Goal: Task Accomplishment & Management: Complete application form

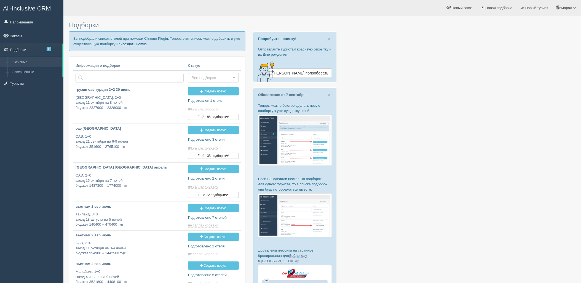
click at [129, 43] on link "создать новую" at bounding box center [134, 44] width 24 height 4
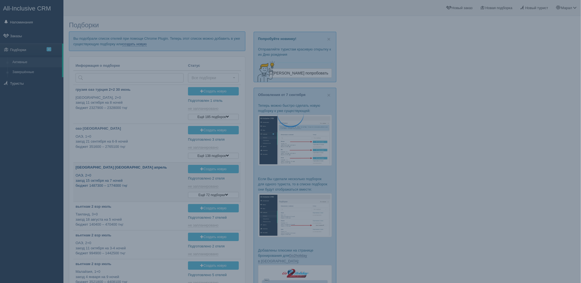
type input "[DATE] 14:45"
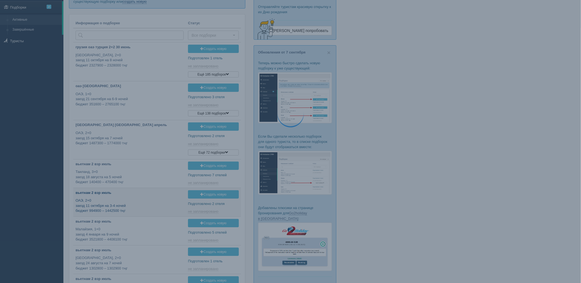
type input "[DATE] 11:40"
type input "[DATE] 12:30"
type input "[DATE] 17:55"
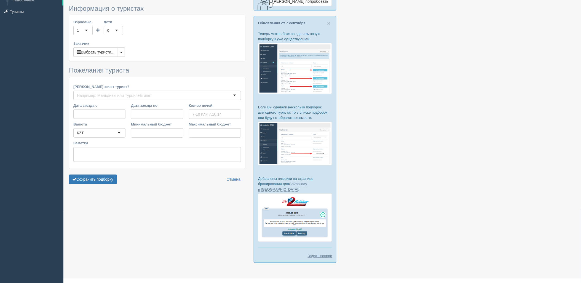
scroll to position [77, 0]
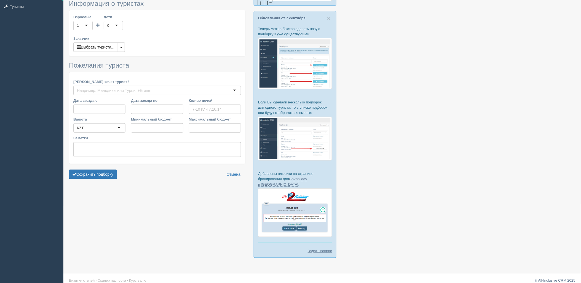
click at [106, 180] on form "Информация о туристах Взрослые 1 1 Дети 0 0 Возраст детей Заказчик Выбрать тури…" at bounding box center [157, 91] width 176 height 182
click at [108, 175] on button "Сохранить подборку" at bounding box center [93, 173] width 48 height 9
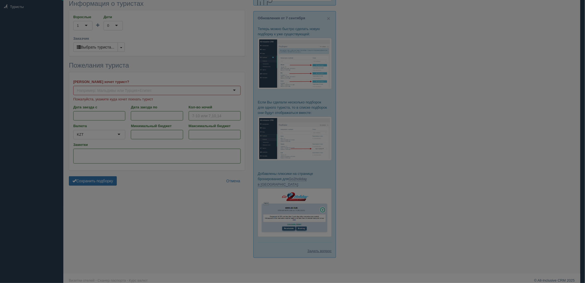
type input "5"
type input "1674000"
type input "1690500"
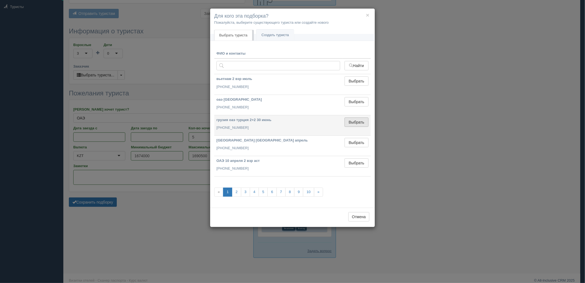
click at [363, 120] on button "Выбрать" at bounding box center [357, 121] width 24 height 9
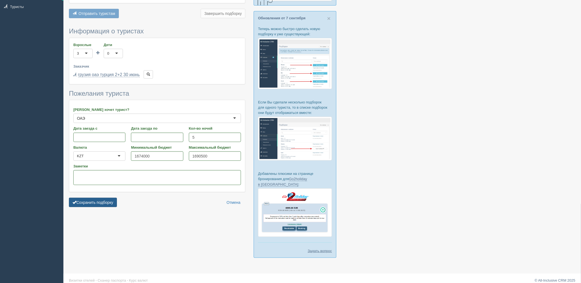
click at [104, 201] on button "Сохранить подборку" at bounding box center [93, 202] width 48 height 9
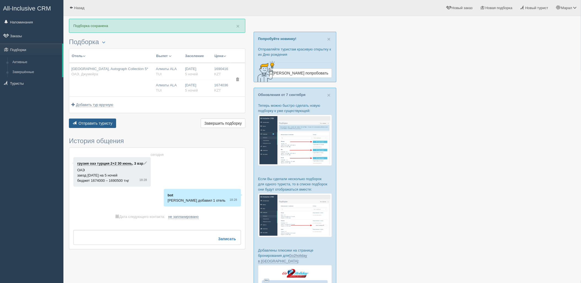
click at [98, 124] on span "Отправить туристу" at bounding box center [96, 123] width 34 height 4
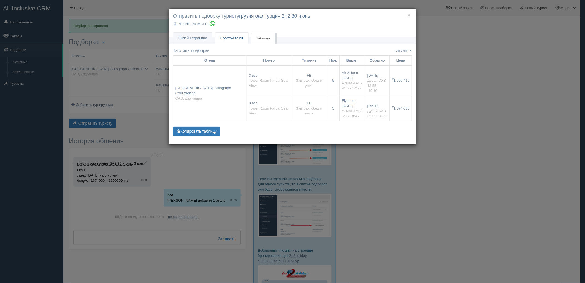
click at [236, 34] on link "Простой текст Текст" at bounding box center [232, 38] width 34 height 11
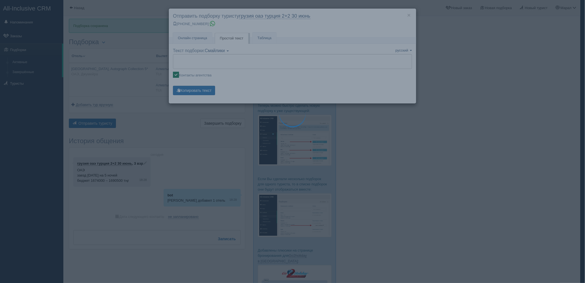
type textarea "🌞 Loremi dolo! Sitametcon Adi elitseddoei temporinc utlabore: 🌎 ETD, Magnaali 🏩…"
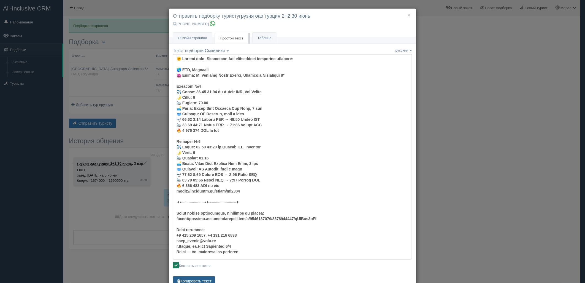
drag, startPoint x: 188, startPoint y: 282, endPoint x: 189, endPoint y: 279, distance: 3.9
click at [188, 282] on html "All-Inclusive CRM Напоминания Заказы Подборки" at bounding box center [292, 141] width 585 height 283
click at [189, 279] on button "Копировать текст" at bounding box center [194, 280] width 42 height 9
